Goal: Information Seeking & Learning: Find specific page/section

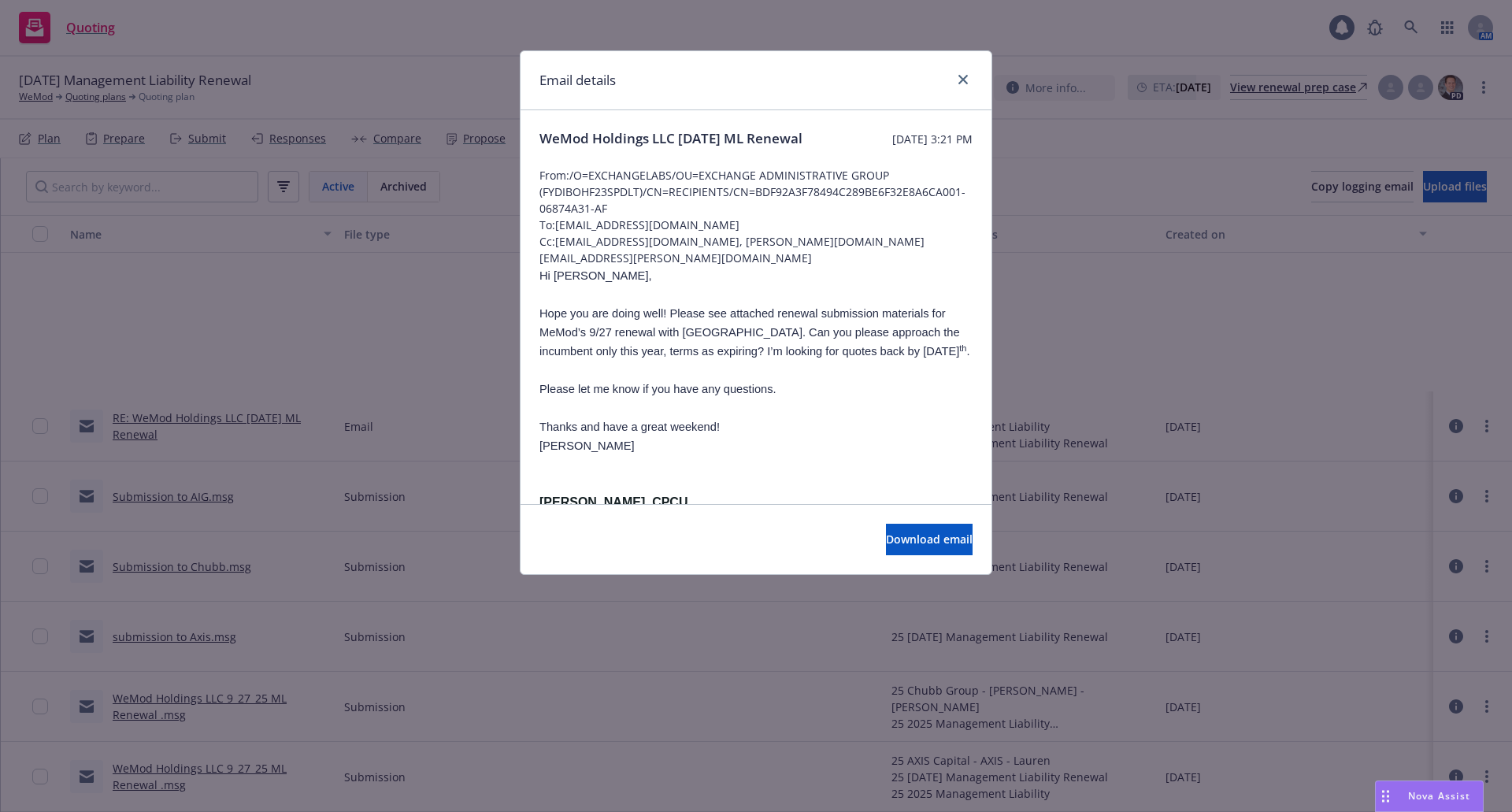
scroll to position [236, 0]
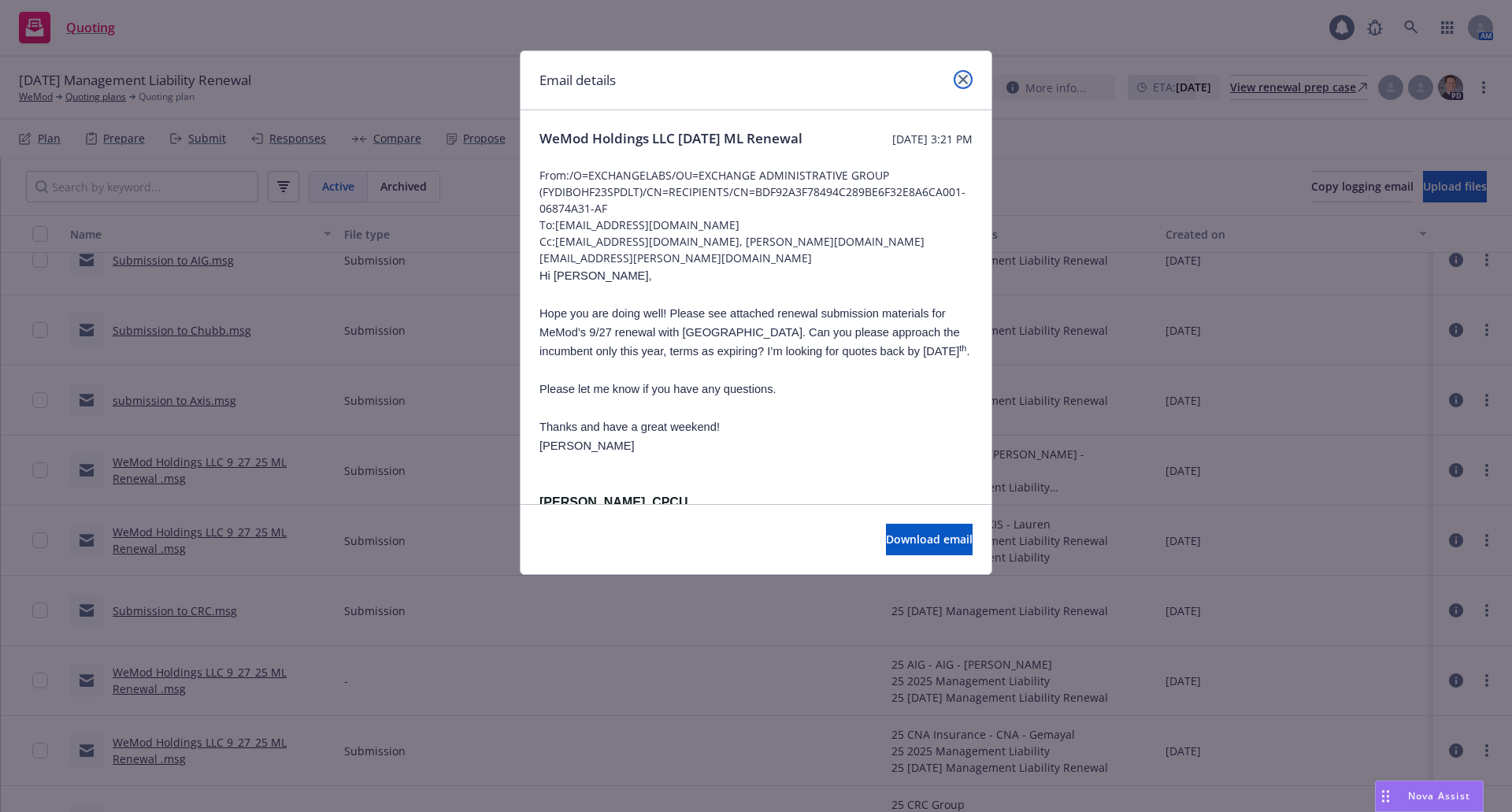
click at [961, 78] on icon "close" at bounding box center [963, 79] width 10 height 10
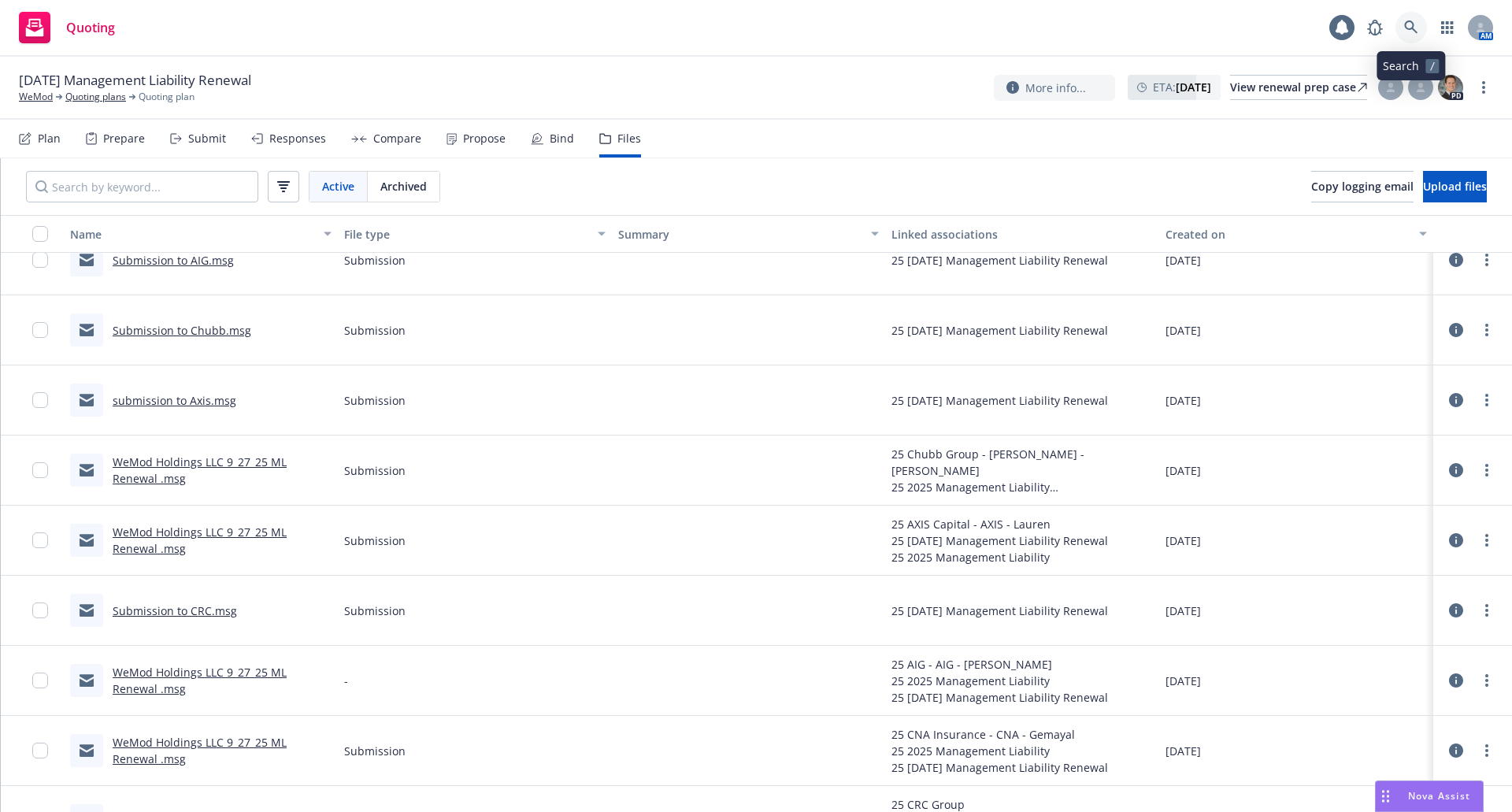
click at [1412, 29] on icon at bounding box center [1411, 27] width 14 height 14
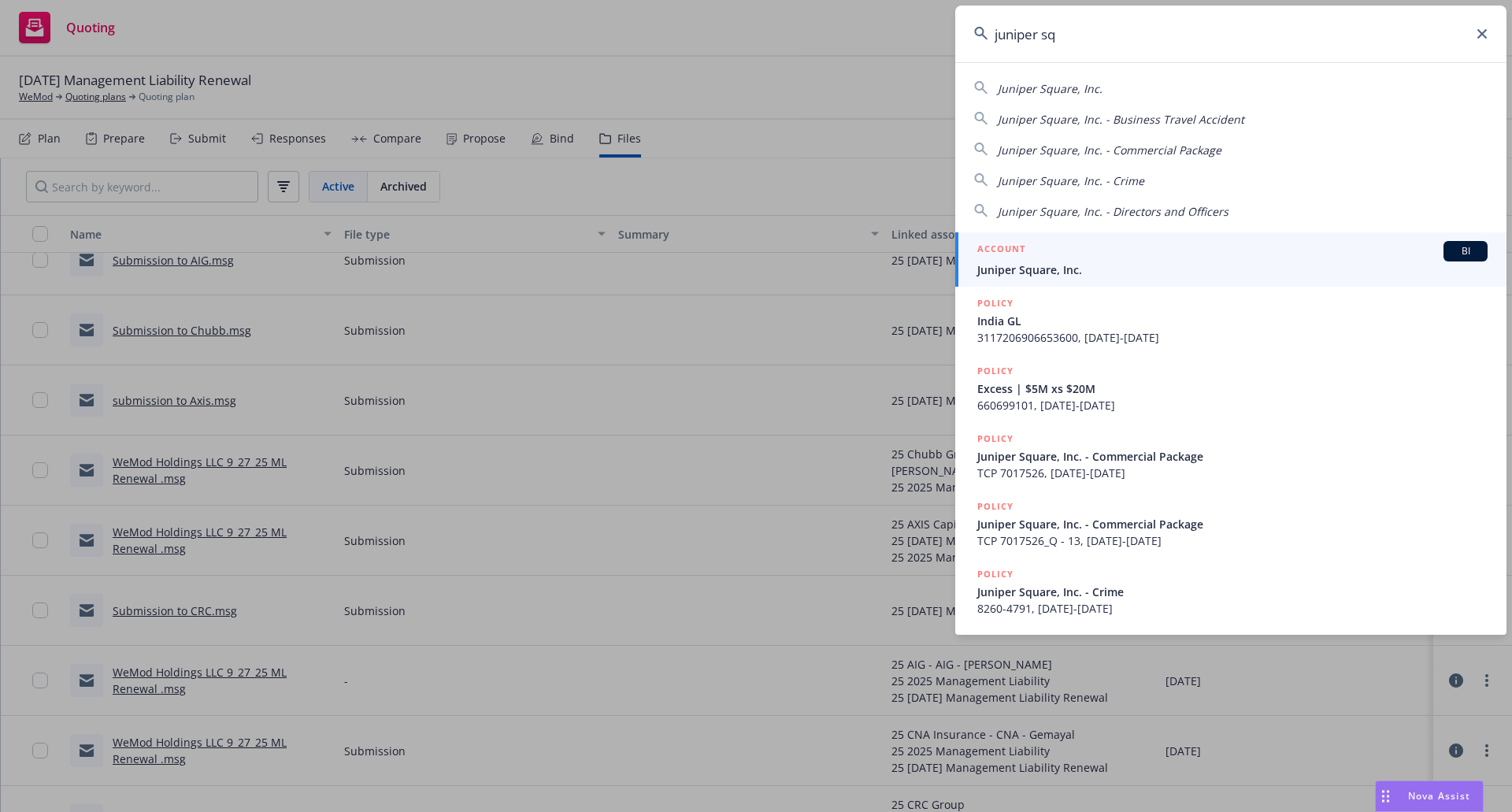
type input "juniper sq"
click at [1184, 251] on div "ACCOUNT BI" at bounding box center [1232, 251] width 510 height 21
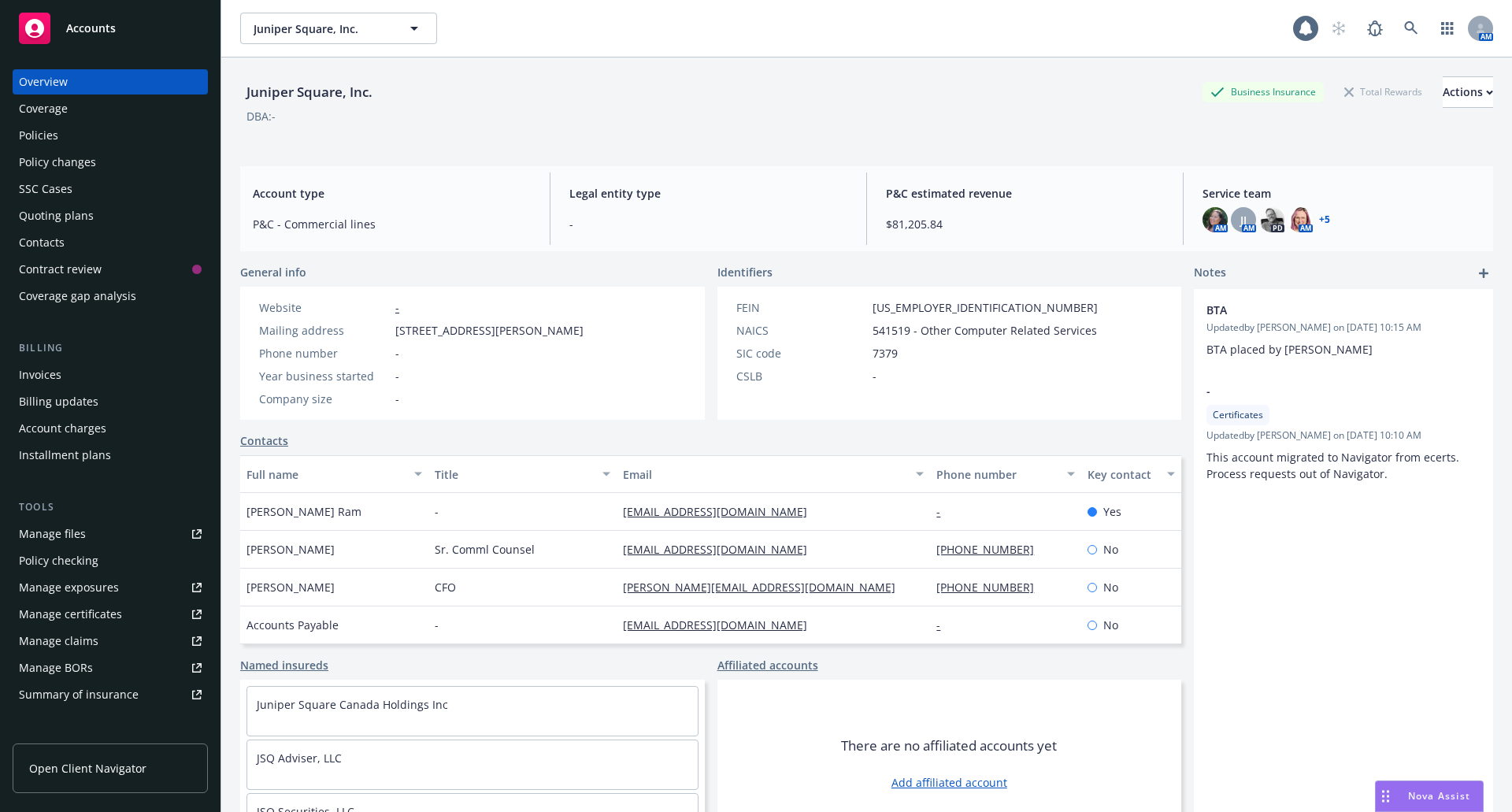
click at [50, 128] on div "Policies" at bounding box center [38, 135] width 39 height 25
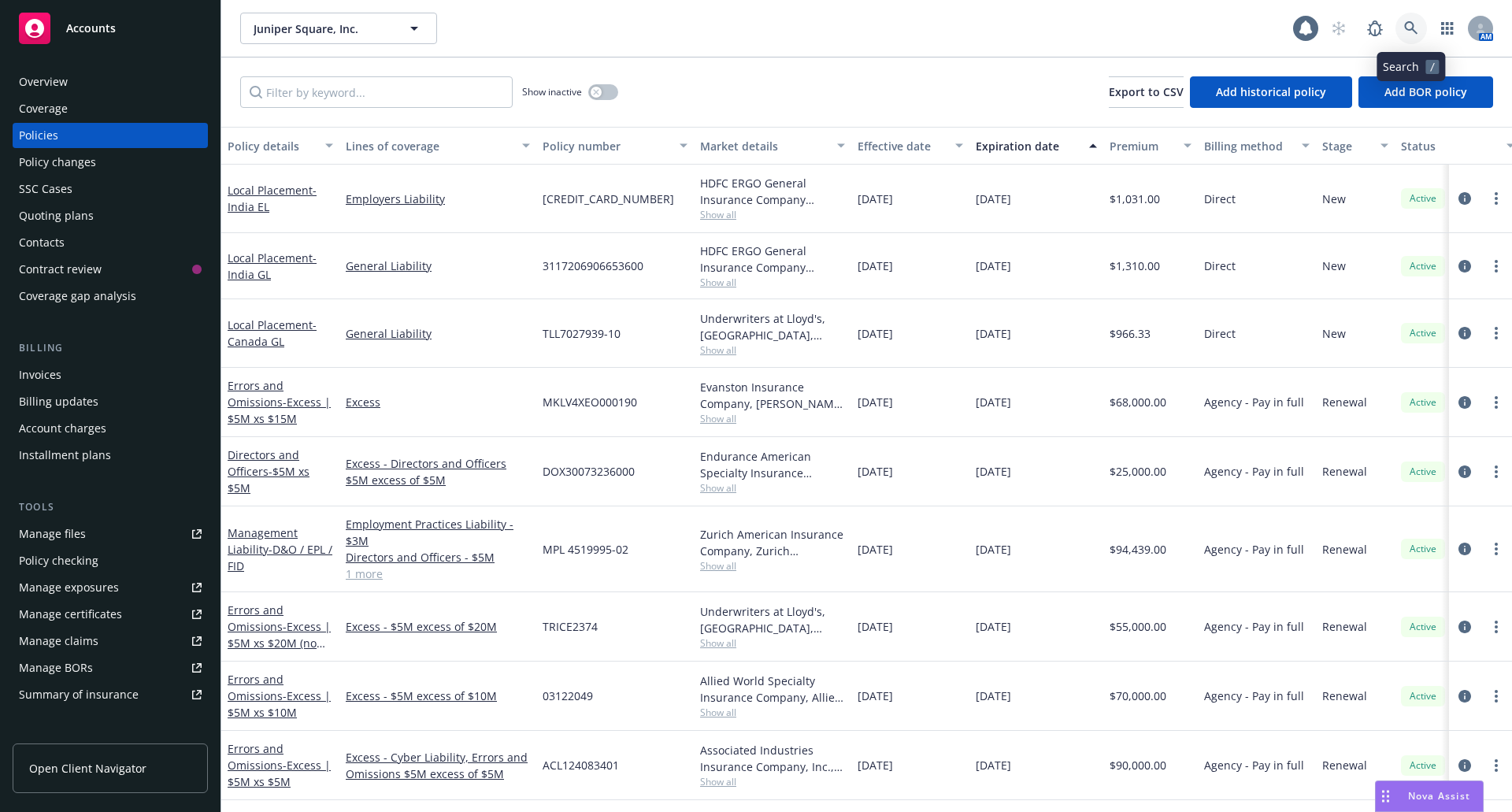
click at [1404, 26] on icon at bounding box center [1411, 28] width 14 height 14
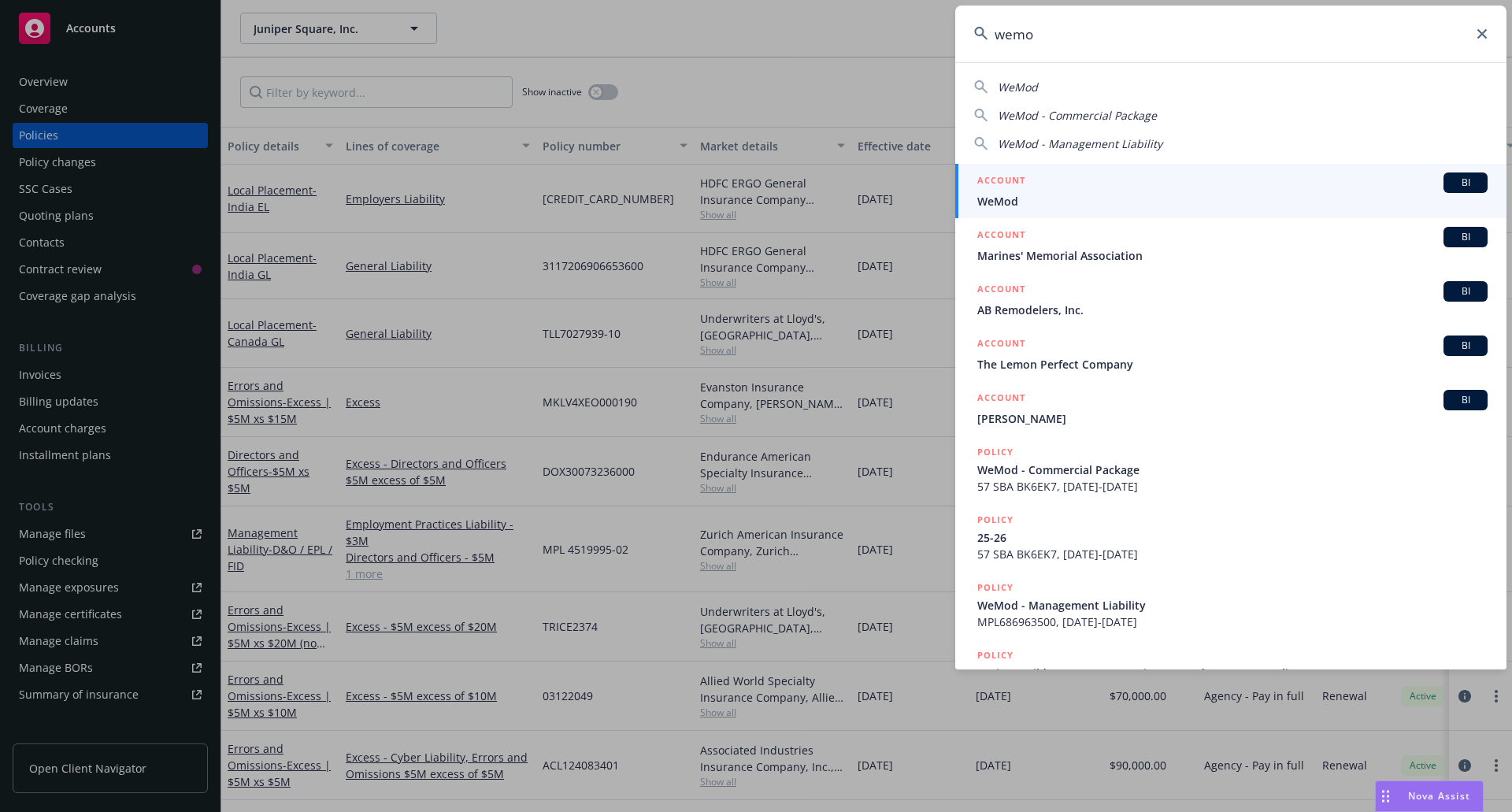
type input "wemo"
click at [1250, 185] on div "ACCOUNT BI" at bounding box center [1232, 182] width 510 height 21
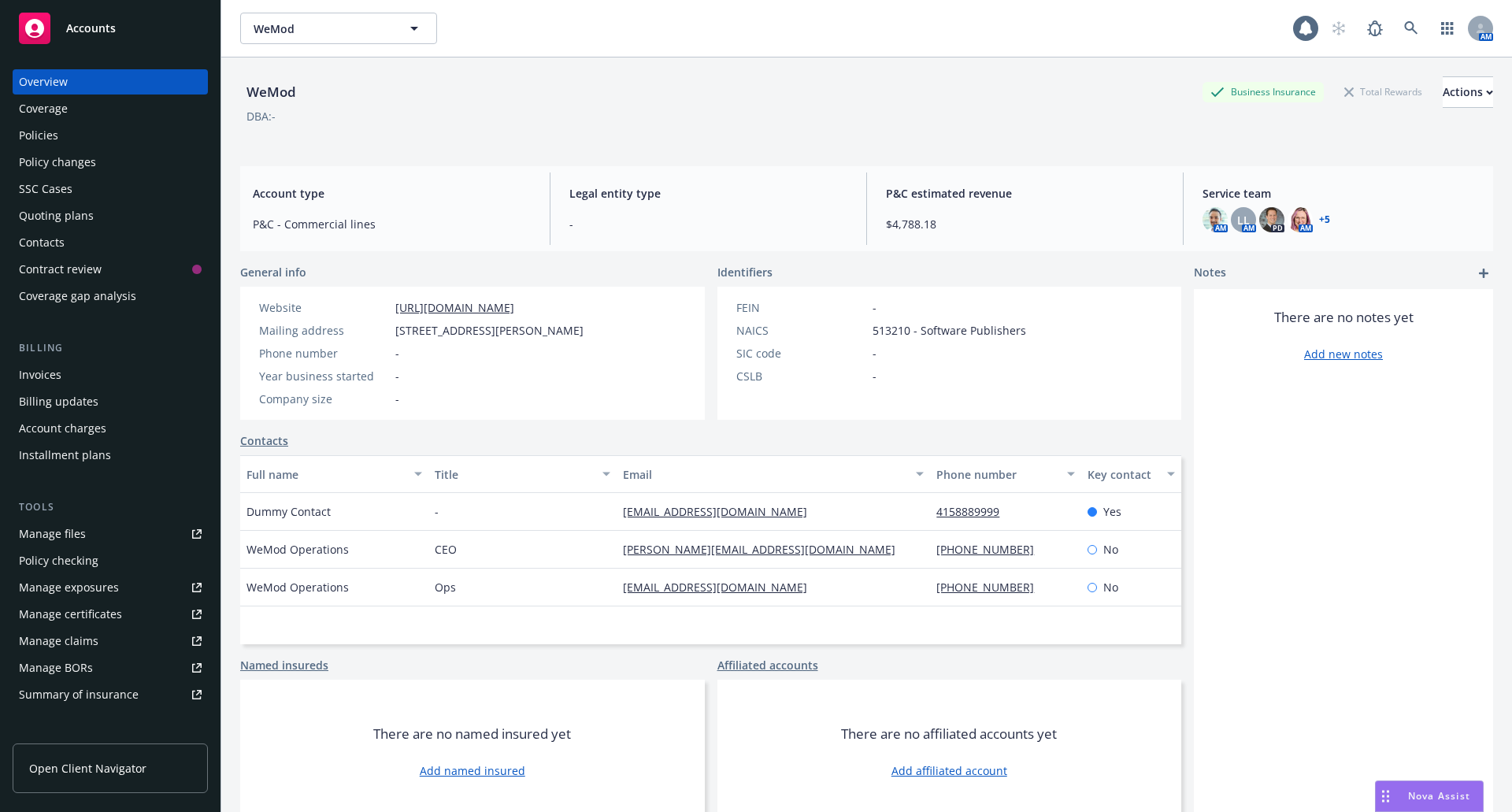
click at [97, 207] on div "Quoting plans" at bounding box center [110, 216] width 182 height 25
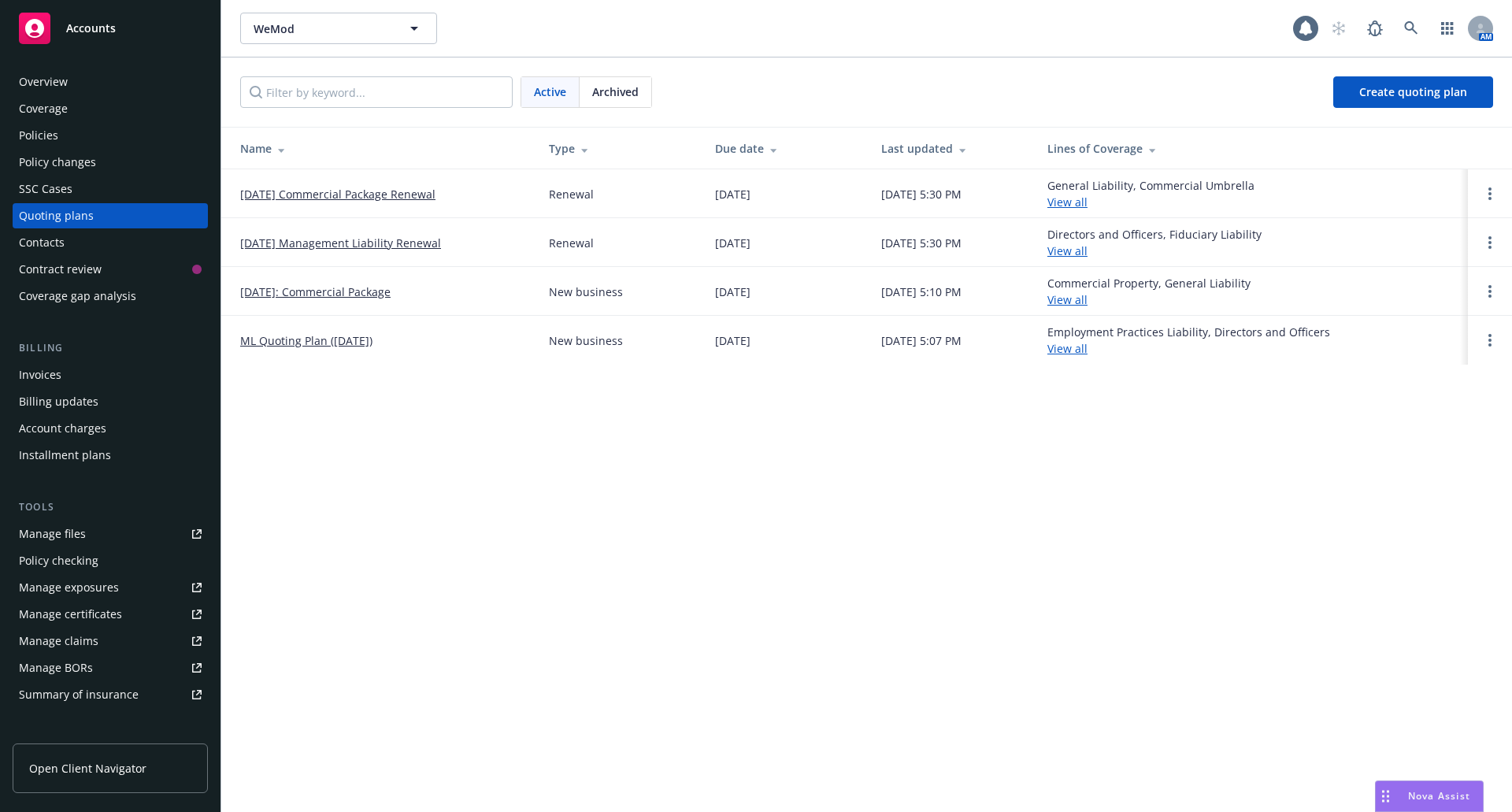
click at [285, 337] on link "ML Quoting Plan (2024-10-01)" at bounding box center [306, 340] width 132 height 17
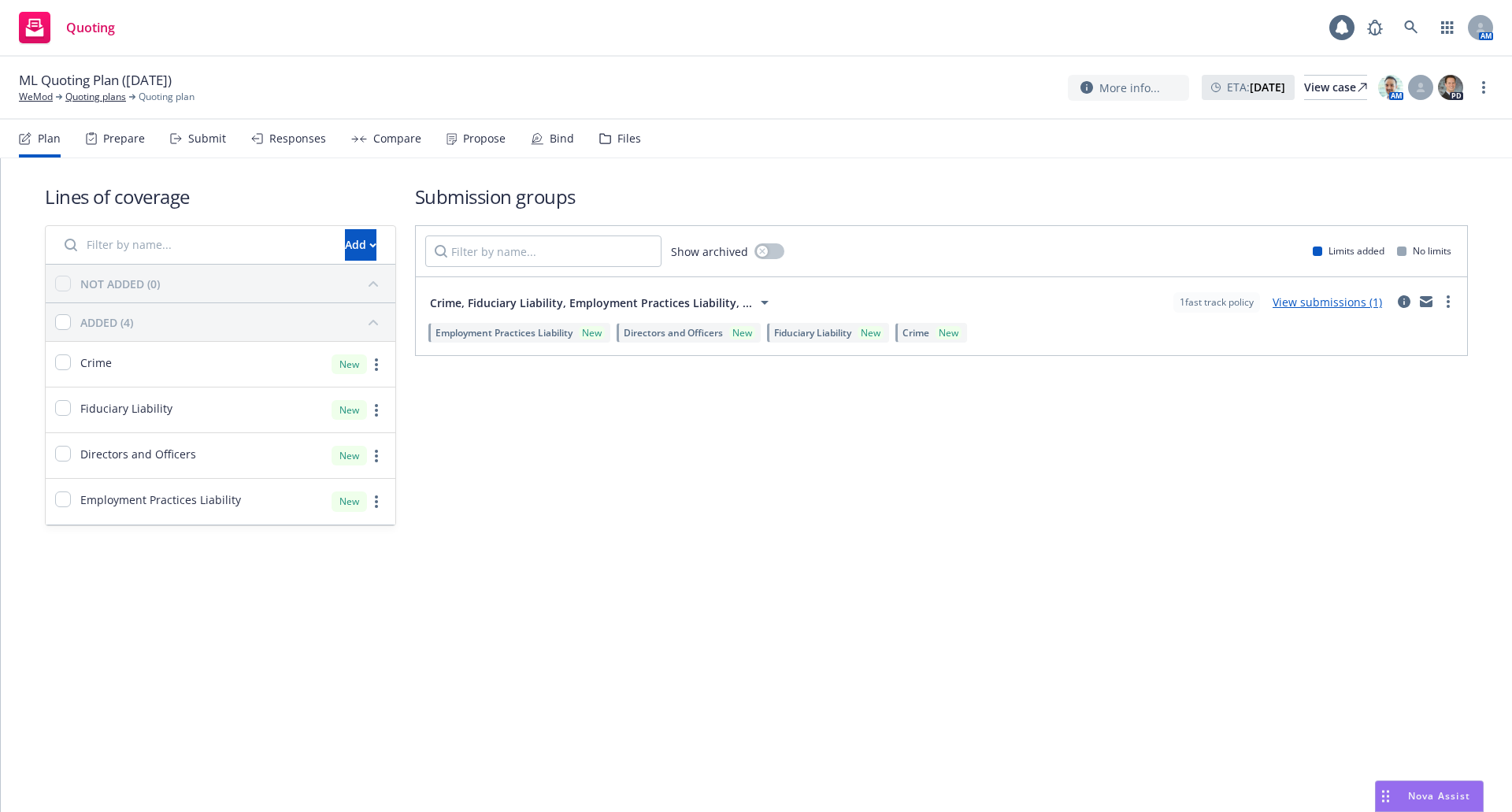
click at [626, 132] on div "Files" at bounding box center [630, 138] width 24 height 13
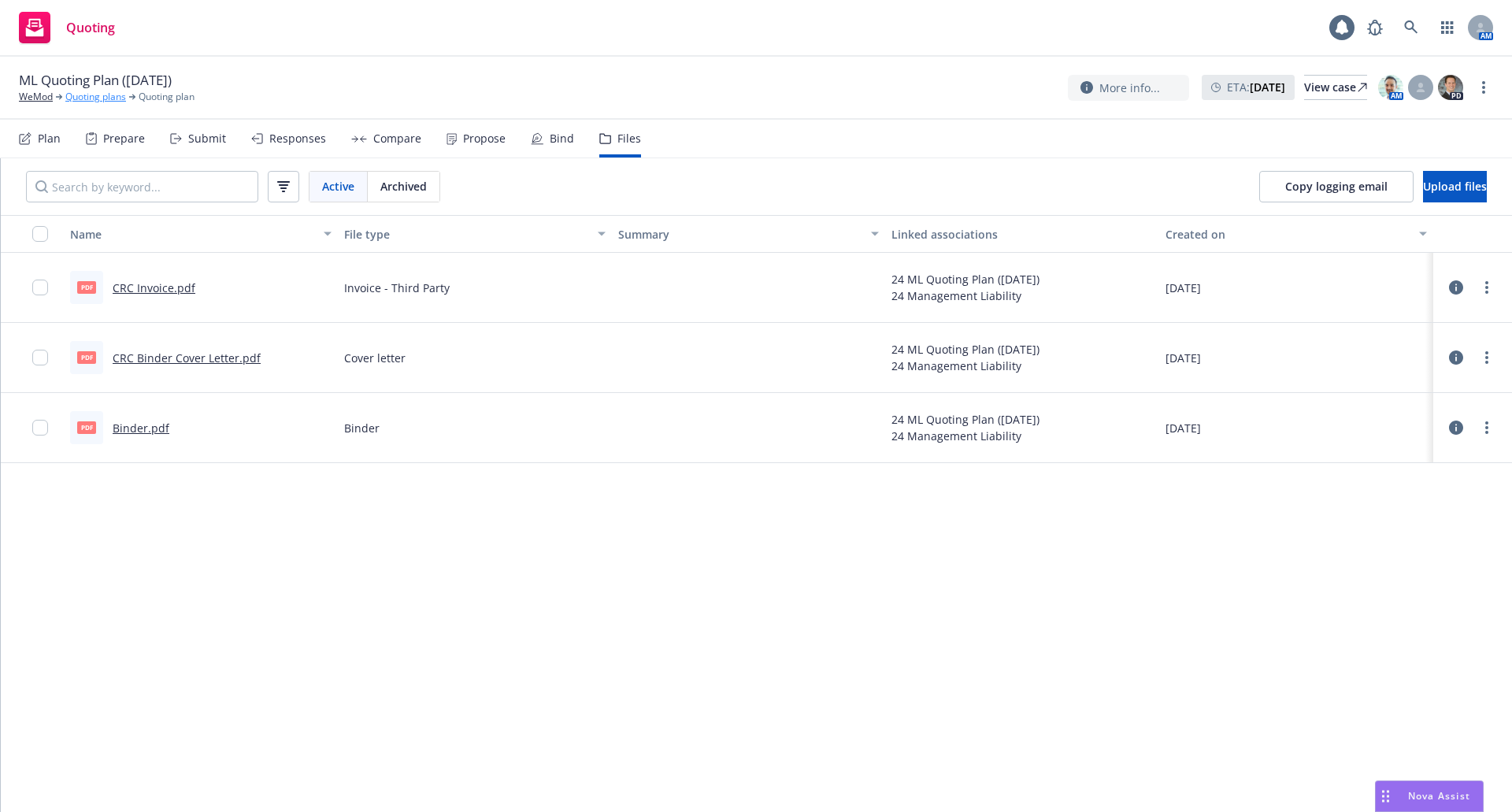
click at [104, 98] on link "Quoting plans" at bounding box center [96, 97] width 61 height 14
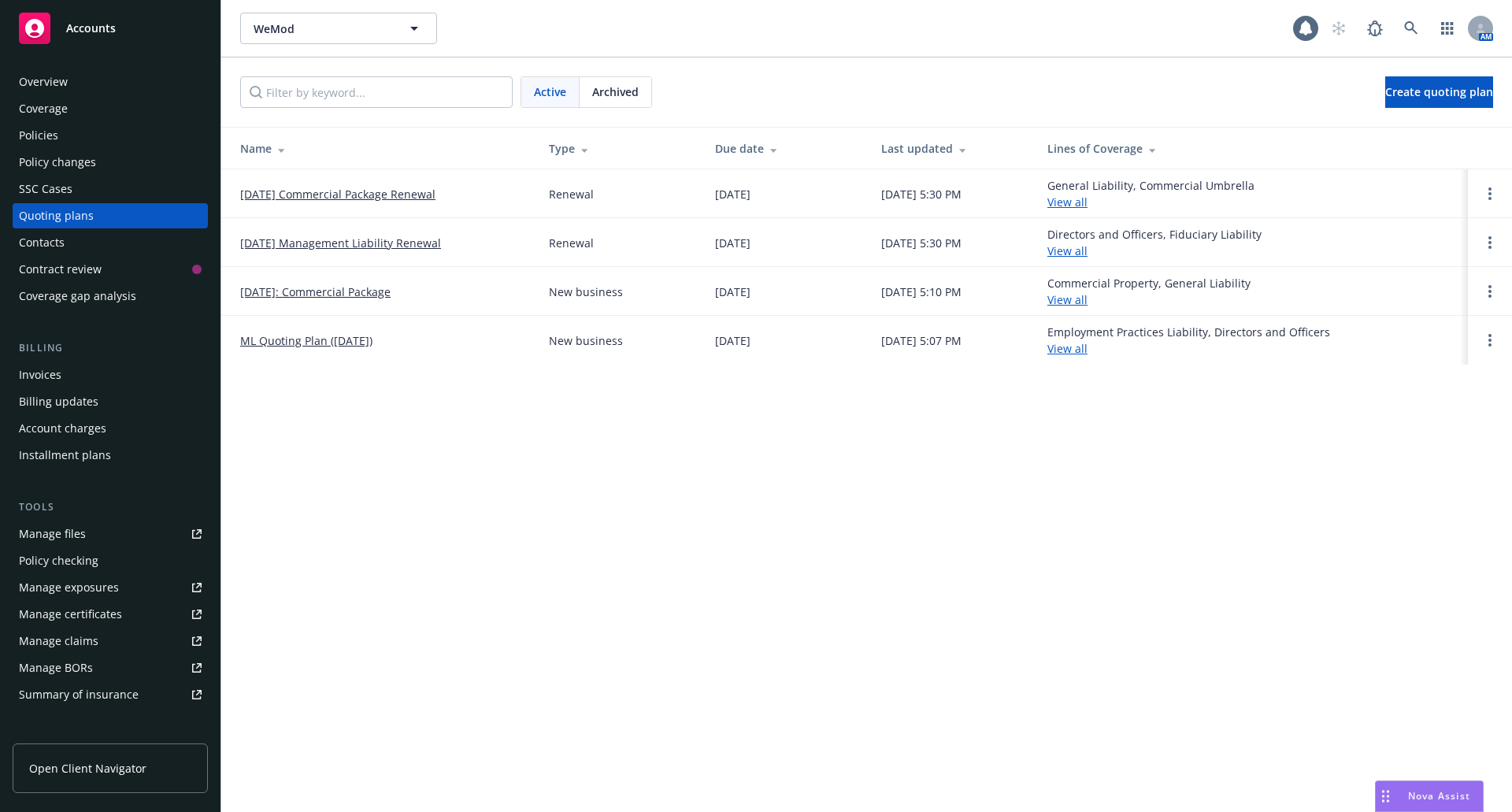
click at [69, 211] on div "Quoting plans" at bounding box center [56, 216] width 75 height 25
click at [329, 242] on link "[DATE] Management Liability Renewal" at bounding box center [340, 242] width 201 height 17
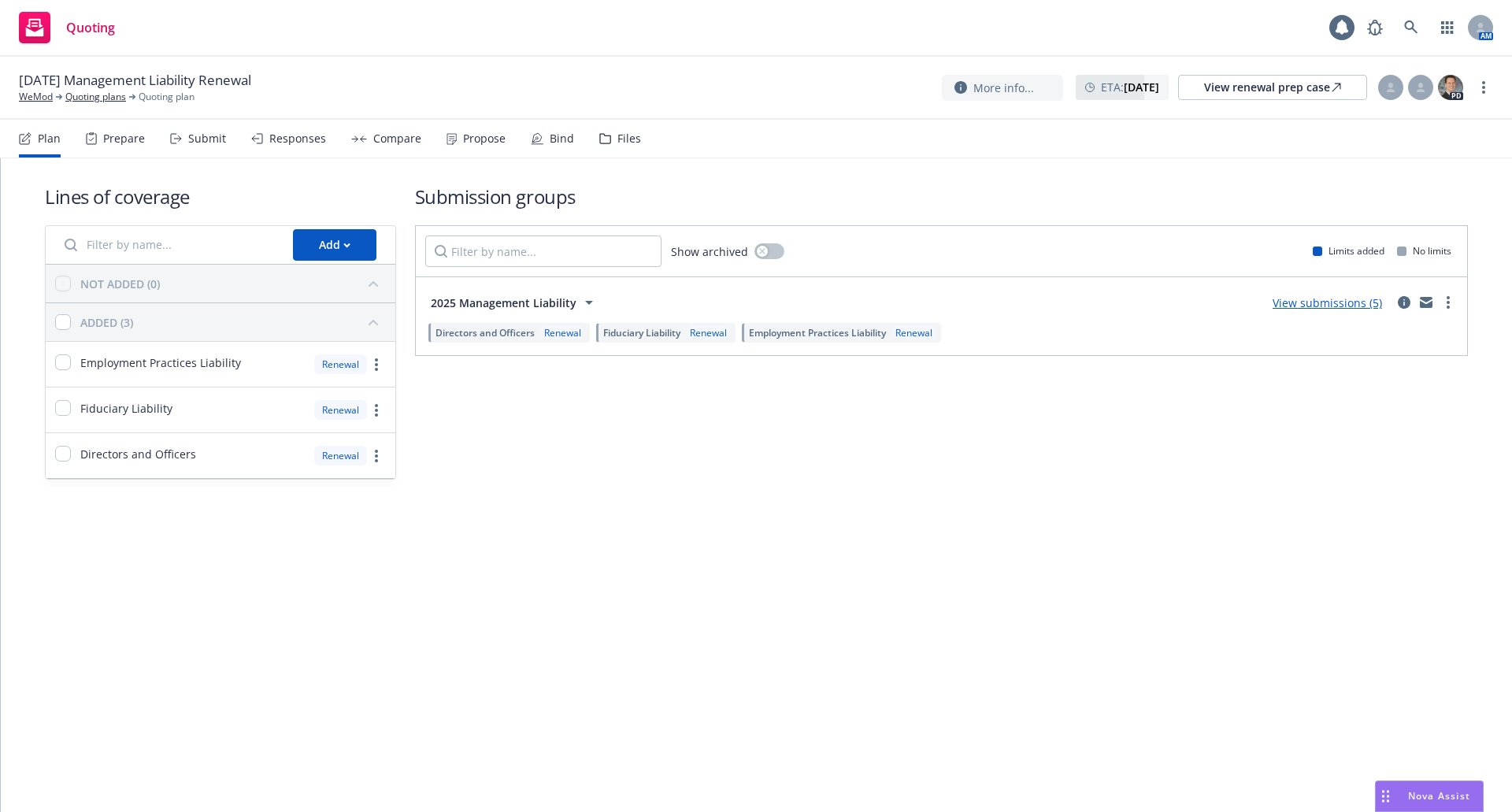
click at [183, 154] on div "Submit" at bounding box center [197, 138] width 56 height 38
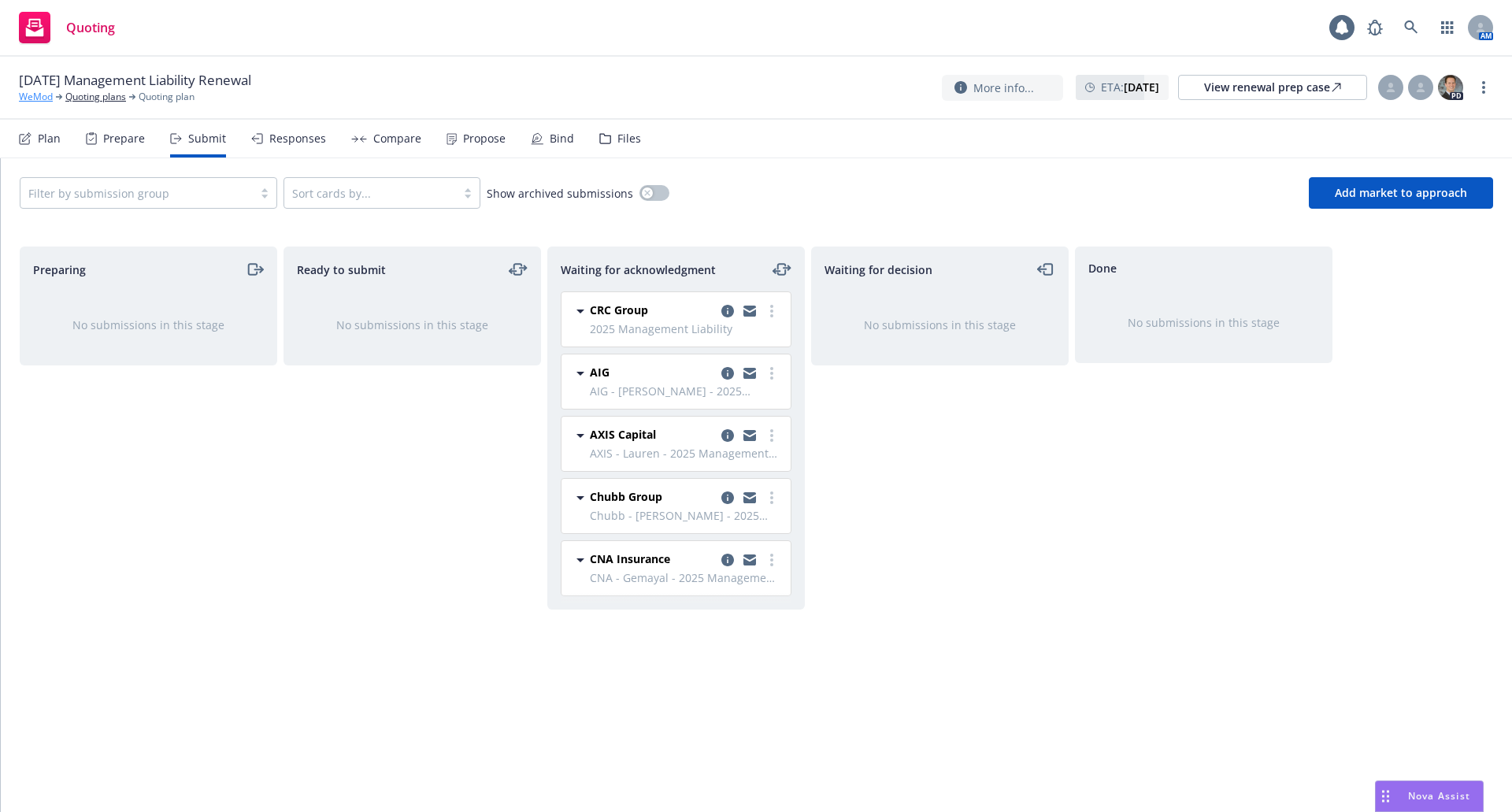
click at [36, 97] on link "WeMod" at bounding box center [35, 97] width 34 height 14
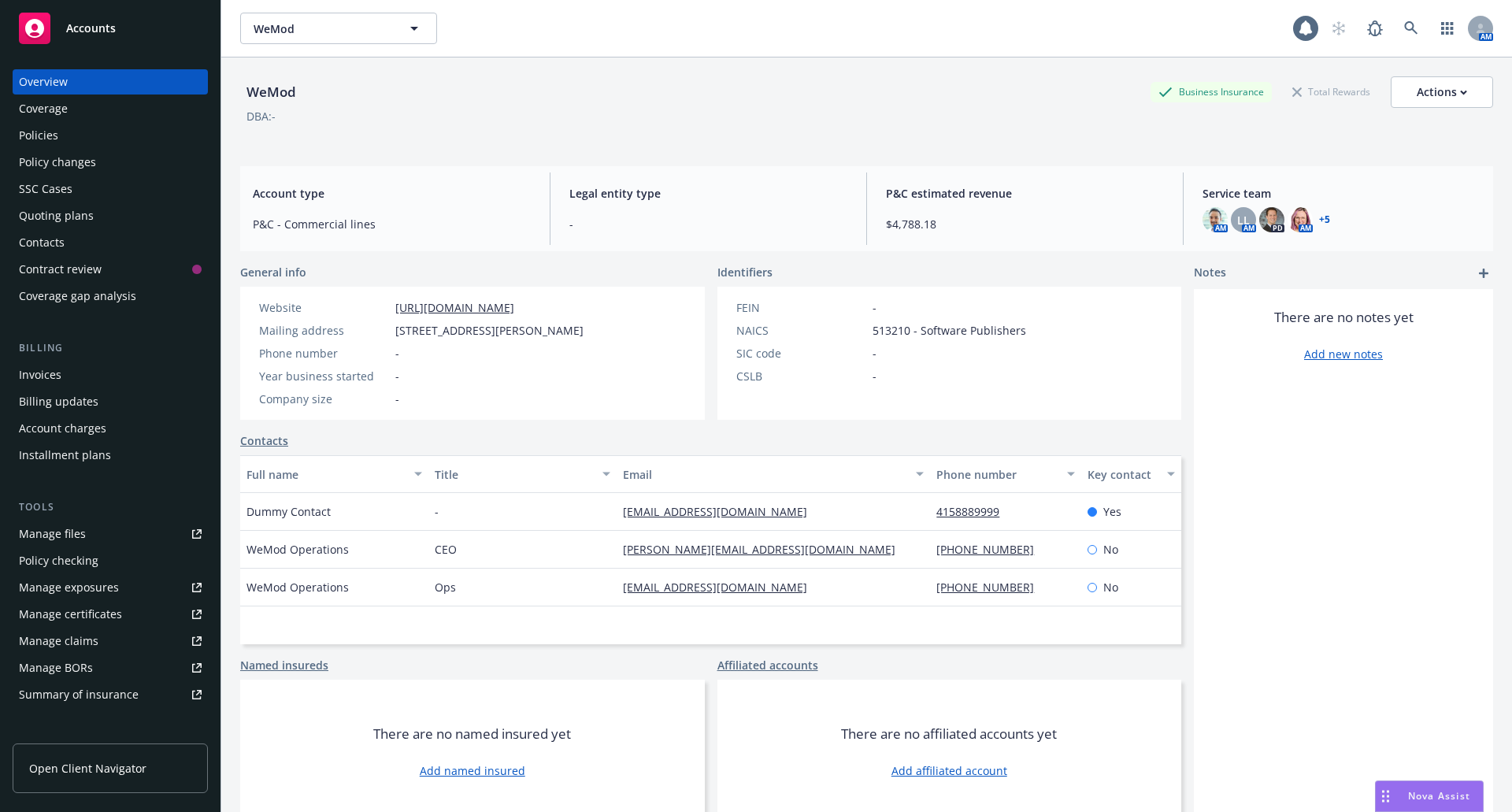
click at [48, 139] on div "Policies" at bounding box center [38, 135] width 39 height 25
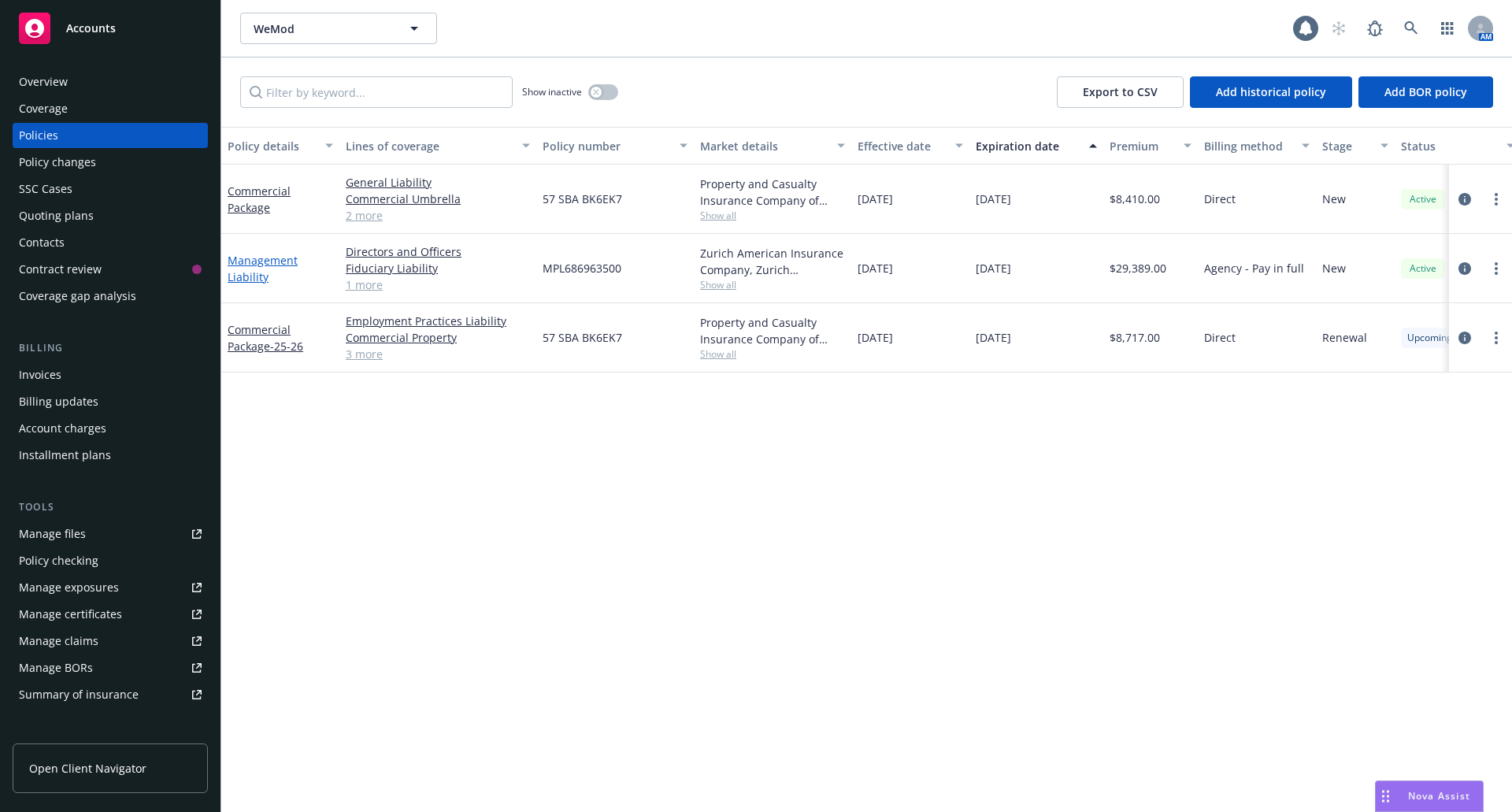
click at [249, 272] on link "Management Liability" at bounding box center [262, 269] width 70 height 31
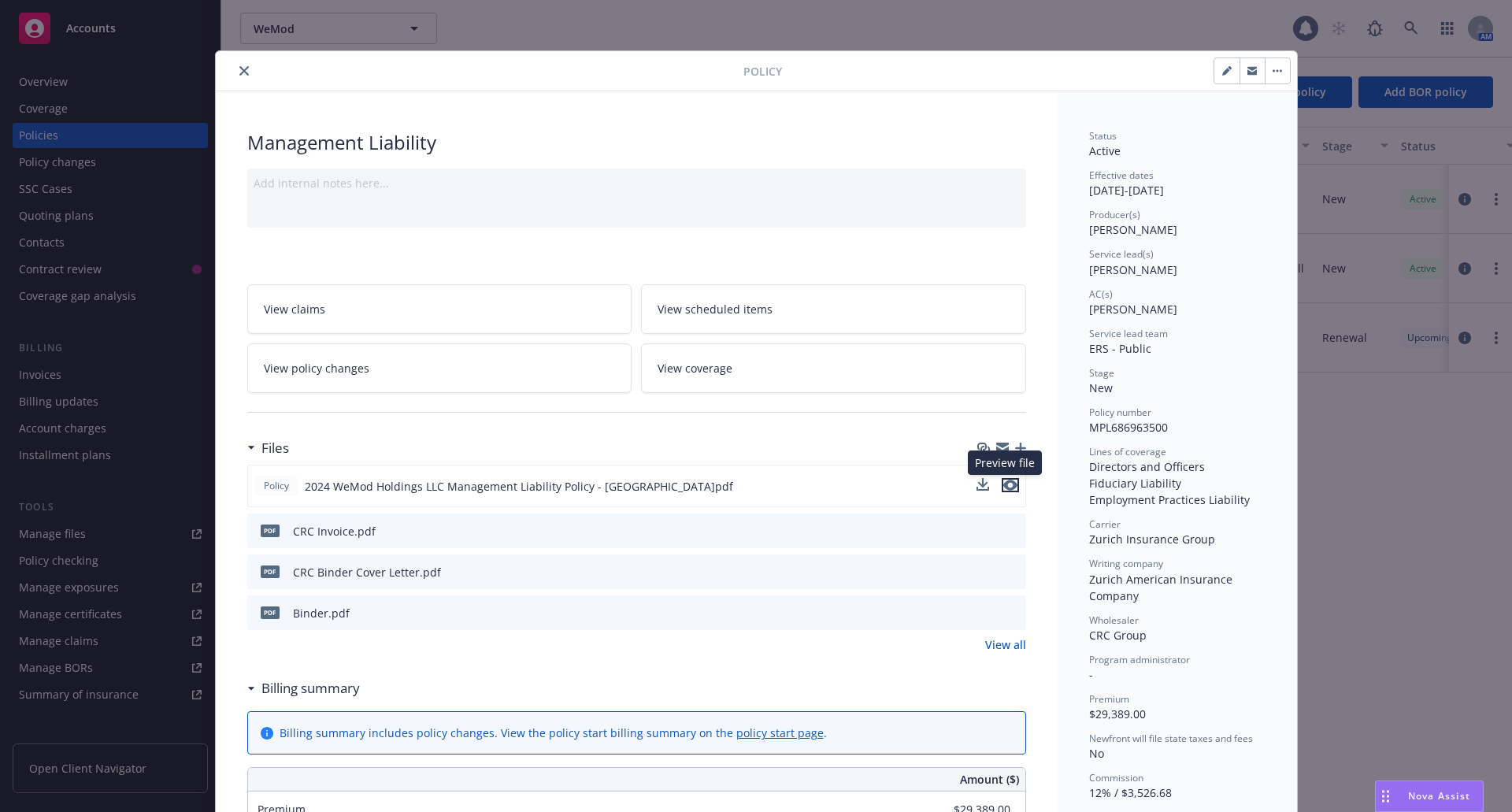
click at [1008, 485] on icon "preview file" at bounding box center [1010, 484] width 14 height 11
